Goal: Use online tool/utility: Utilize a website feature to perform a specific function

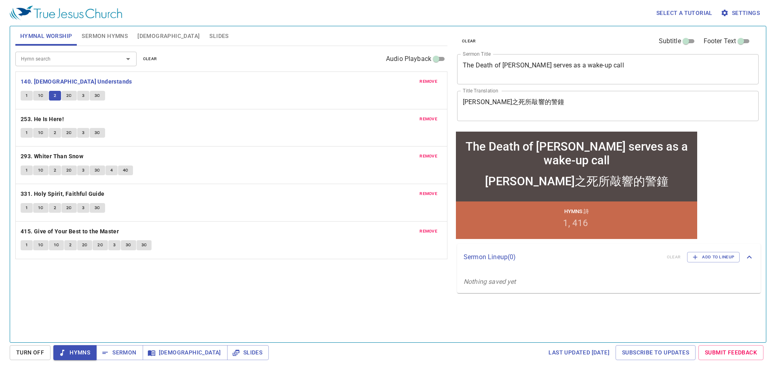
click at [70, 96] on span "2C" at bounding box center [69, 95] width 6 height 7
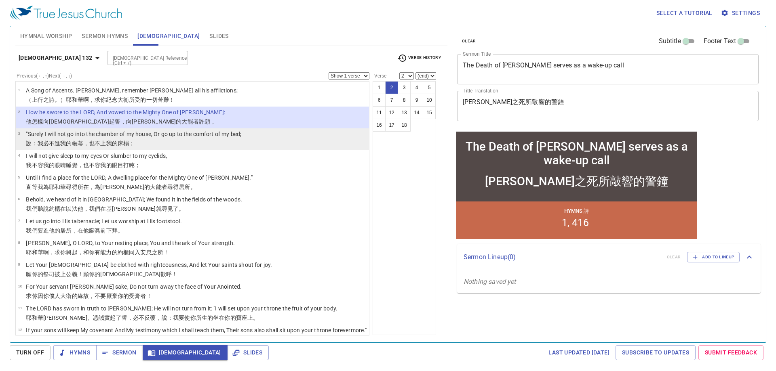
click at [134, 135] on p ""Surely I will not go into the chamber of my house, Or go up to the comfort of …" at bounding box center [133, 134] width 215 height 8
click at [136, 138] on p ""Surely I will not go into the chamber of my house, Or go up to the comfort of …" at bounding box center [133, 134] width 215 height 8
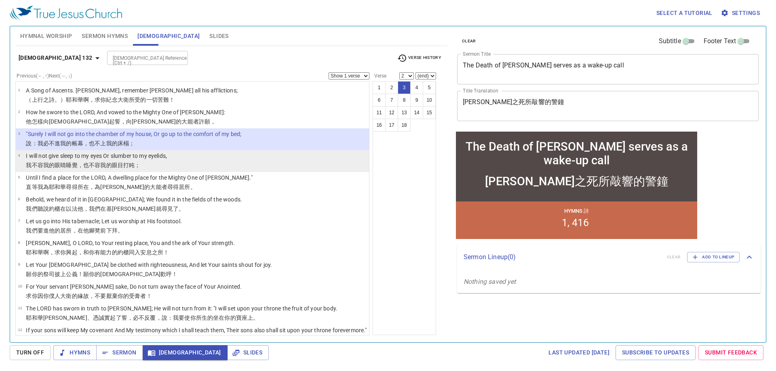
select select "3"
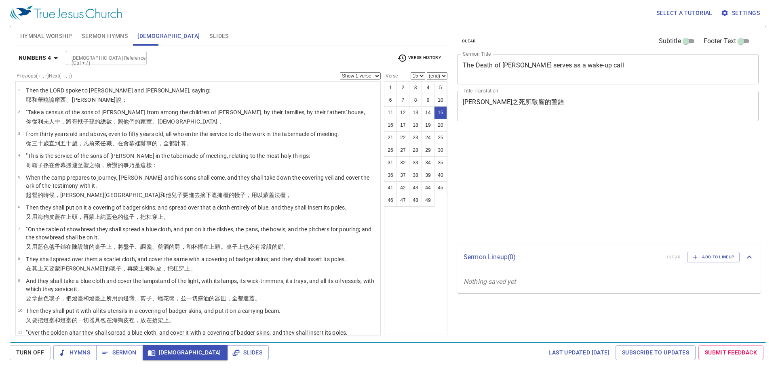
select select "15"
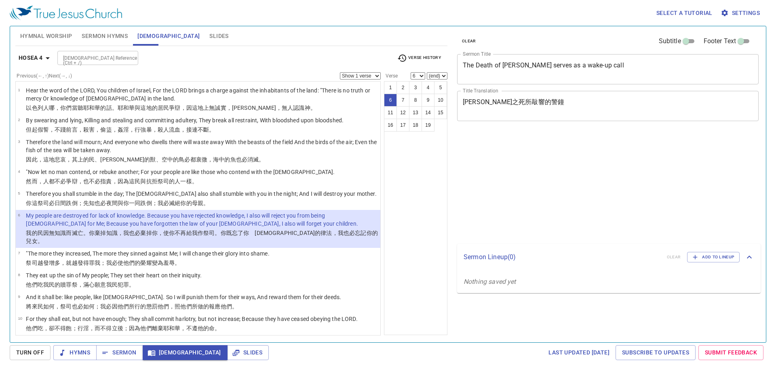
select select "6"
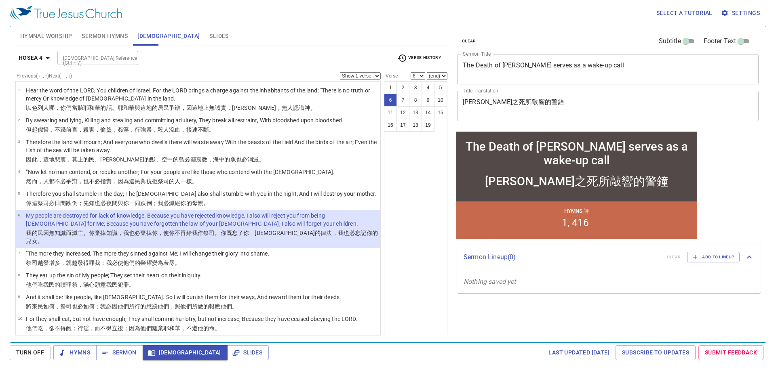
click at [40, 56] on b "Hosea 4" at bounding box center [31, 58] width 24 height 10
click at [47, 57] on div "Book Gen Ex Lev Num Deut Josh Judg Ruth 1 Sam 2 Sam 1 Kgs 2 Kgs 1 Chr 2 Chr Ezr…" at bounding box center [388, 185] width 776 height 371
click at [34, 59] on div "Book Gen Ex Lev Num Deut Josh Judg Ruth 1 Sam 2 Sam 1 Kgs 2 Kgs 1 Chr 2 Chr Ezr…" at bounding box center [388, 185] width 776 height 371
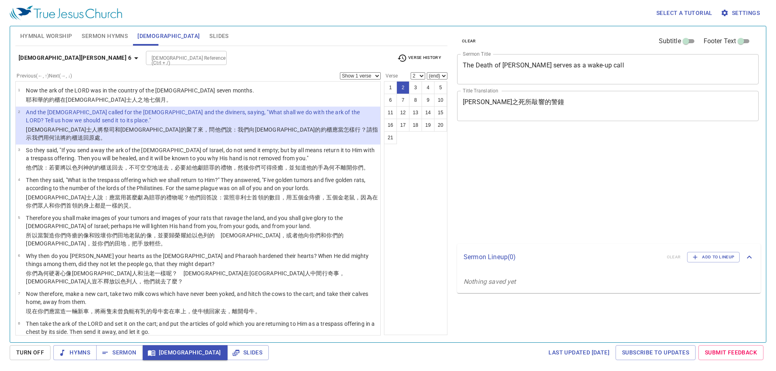
select select "2"
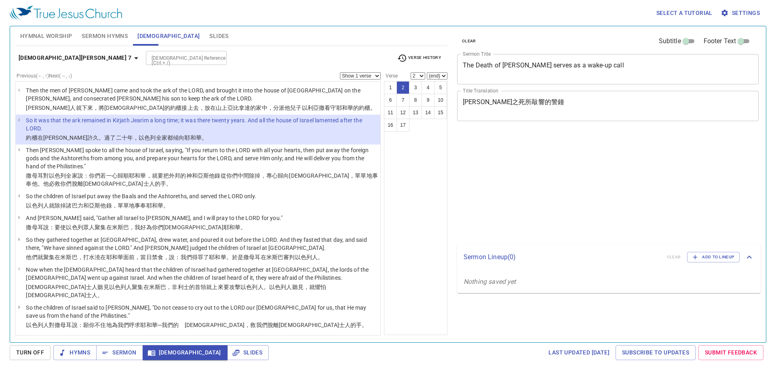
select select "2"
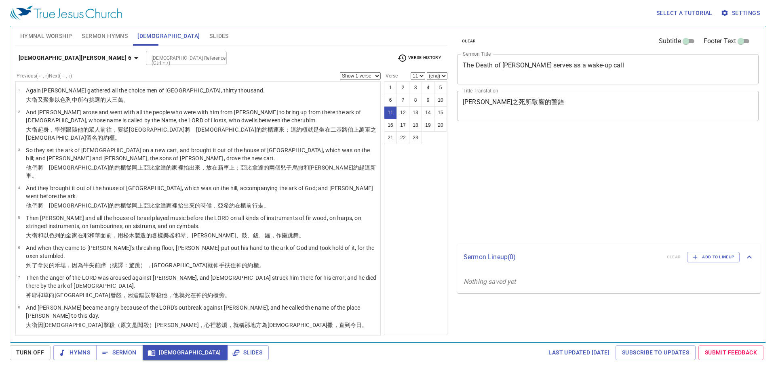
select select "11"
